Goal: Check status: Check status

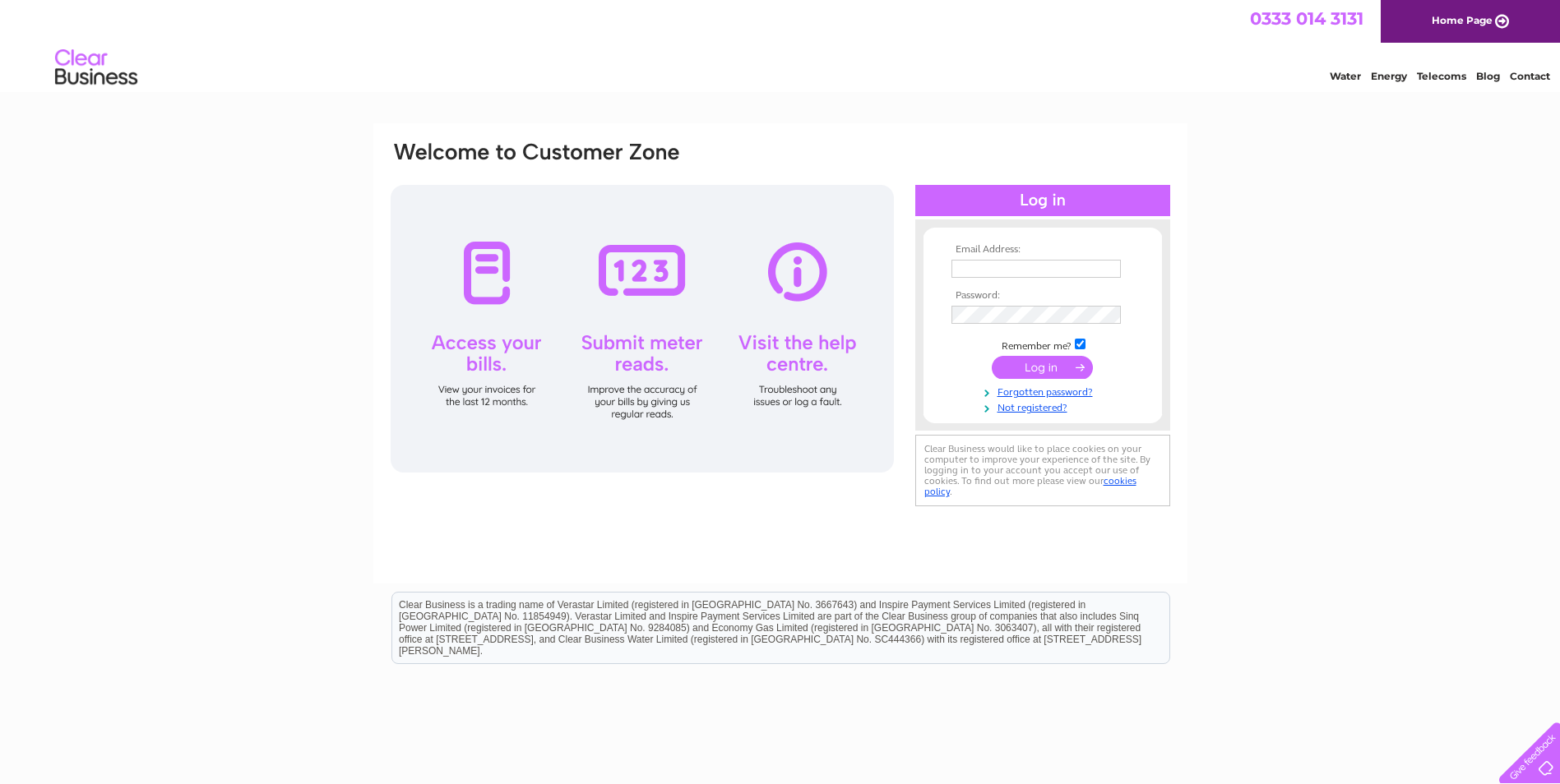
type input "[EMAIL_ADDRESS][DOMAIN_NAME]"
click at [1045, 369] on input "submit" at bounding box center [1041, 367] width 101 height 23
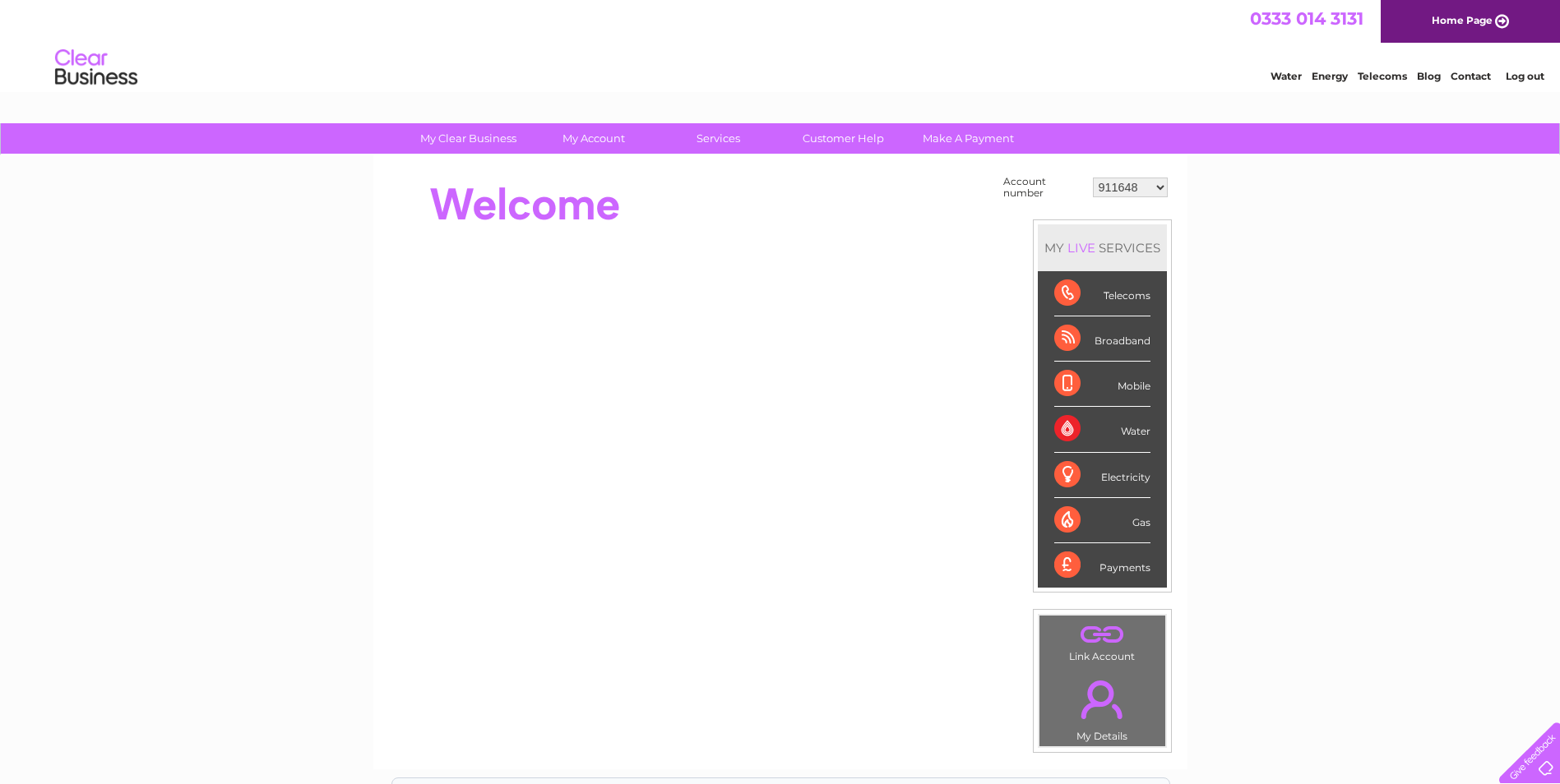
click at [1126, 188] on select "911648 975946 979041 980046 990352 990353 990356 990361 997232 1080773 1081707 …" at bounding box center [1131, 187] width 75 height 20
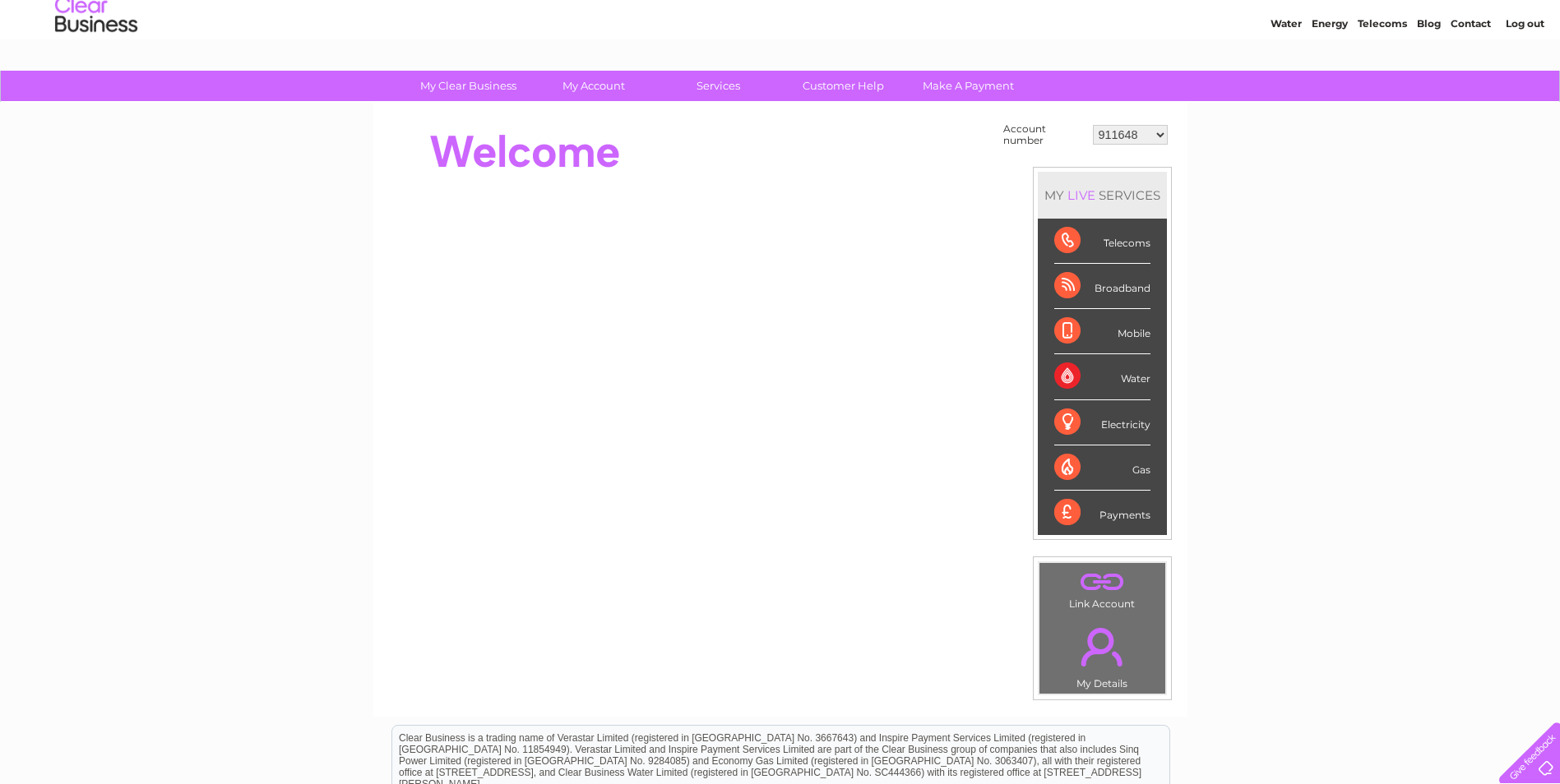
scroll to position [82, 0]
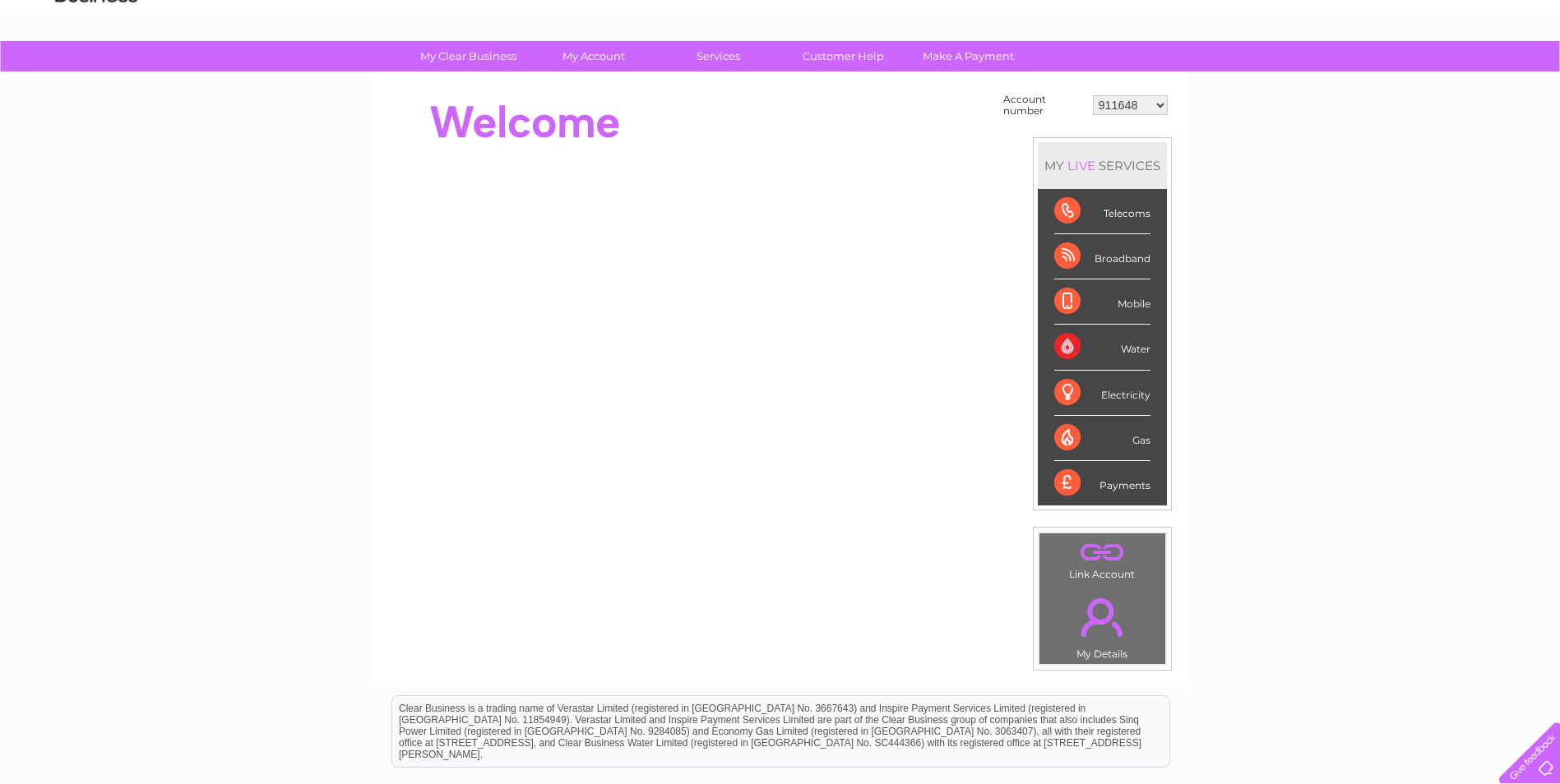
click at [1122, 100] on select "911648 975946 979041 980046 990352 990353 990356 990361 997232 1080773 1081707 …" at bounding box center [1131, 105] width 75 height 20
select select "30271025"
click at [1093, 95] on select "911648 975946 979041 980046 990352 990353 990356 990361 997232 1080773 1081707 …" at bounding box center [1131, 105] width 75 height 20
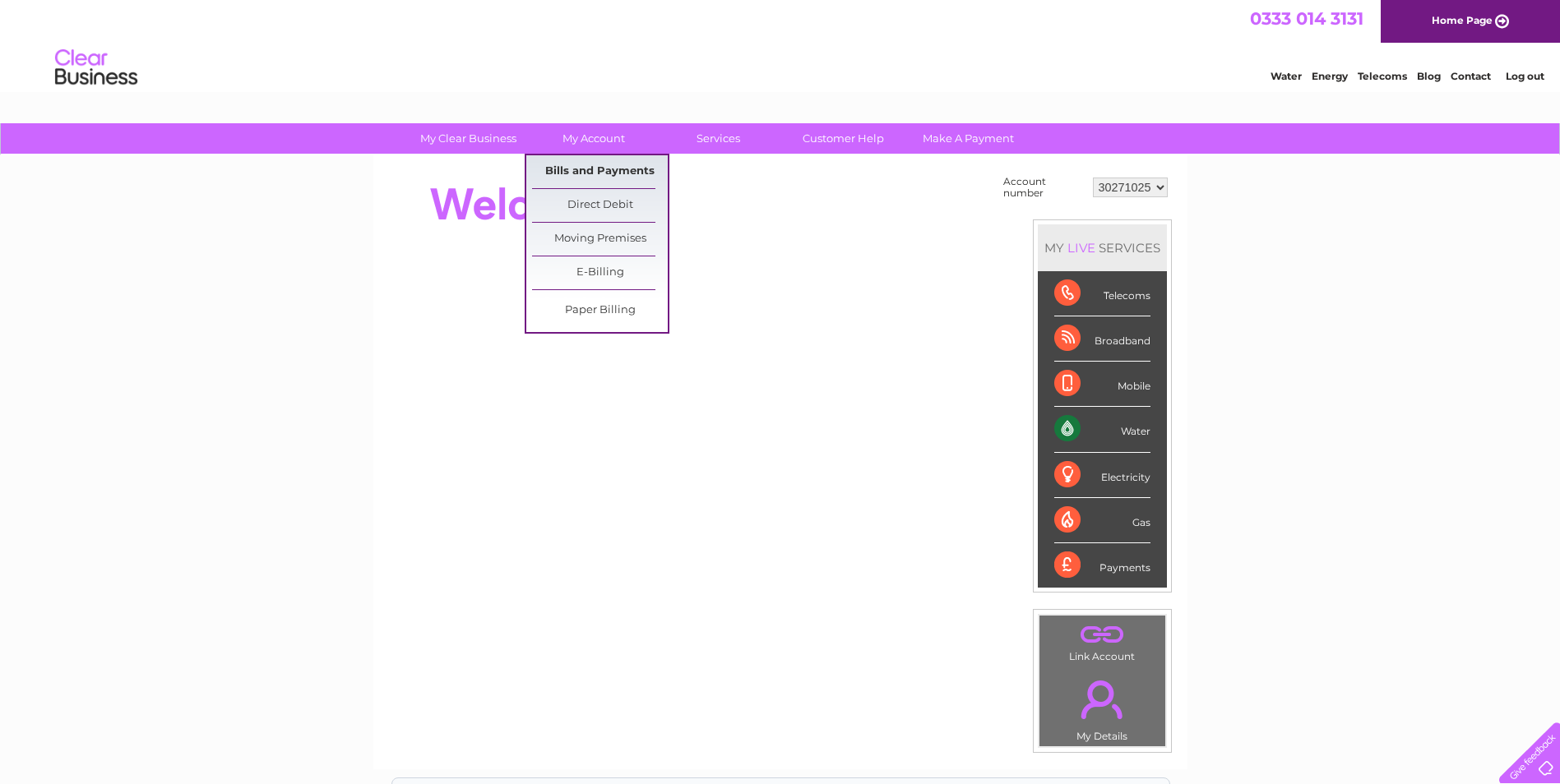
click at [598, 172] on link "Bills and Payments" at bounding box center [600, 172] width 135 height 33
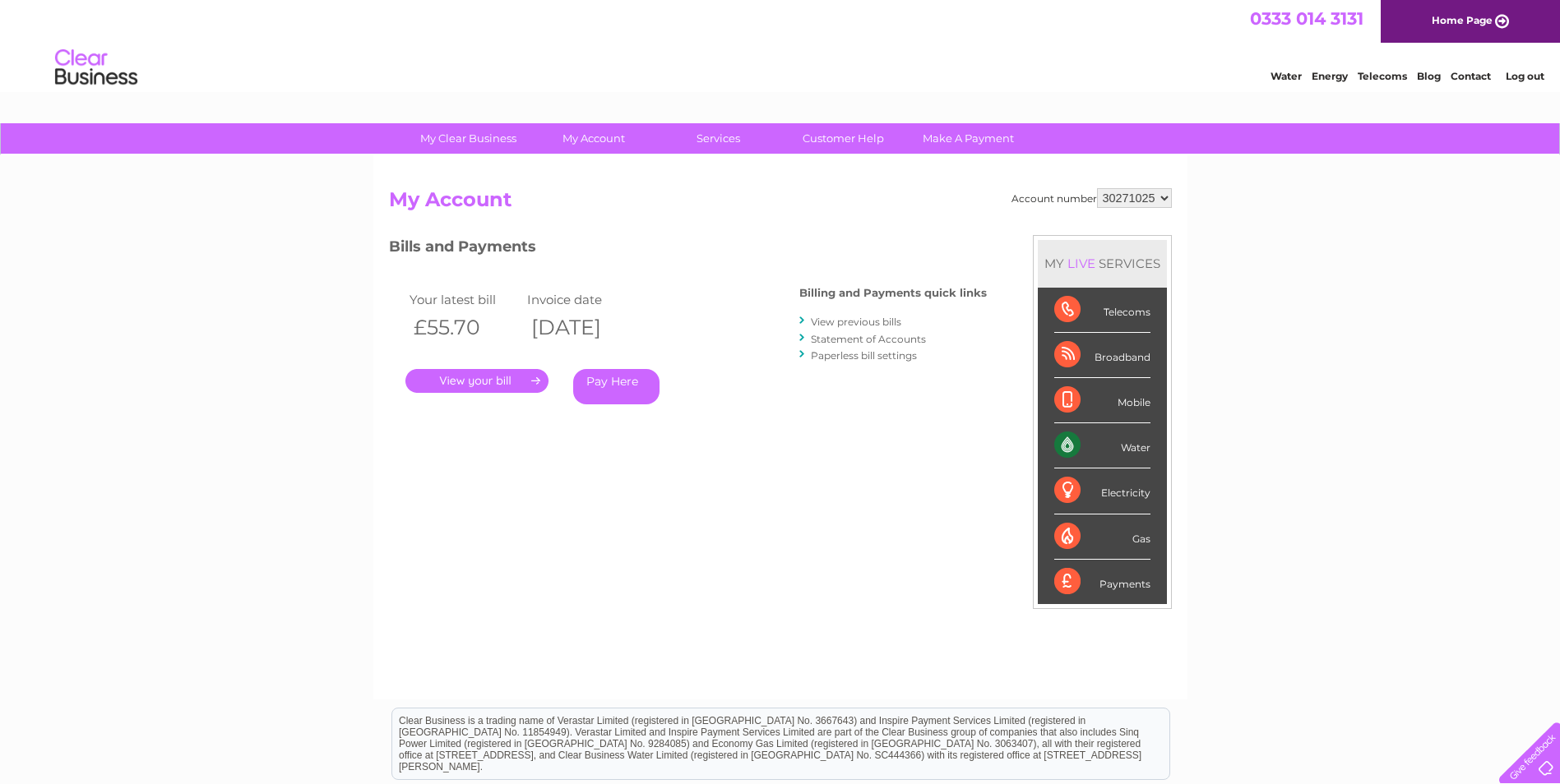
click at [885, 344] on link "Statement of Accounts" at bounding box center [868, 339] width 115 height 13
